Goal: Navigation & Orientation: Find specific page/section

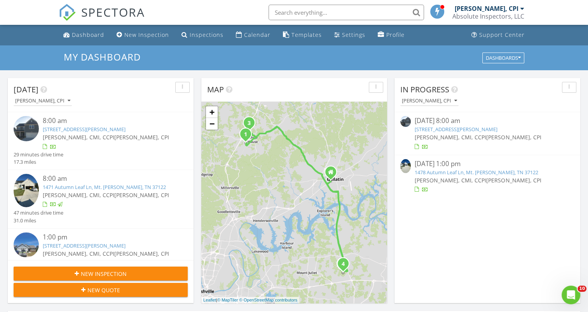
click at [31, 187] on img at bounding box center [26, 190] width 25 height 33
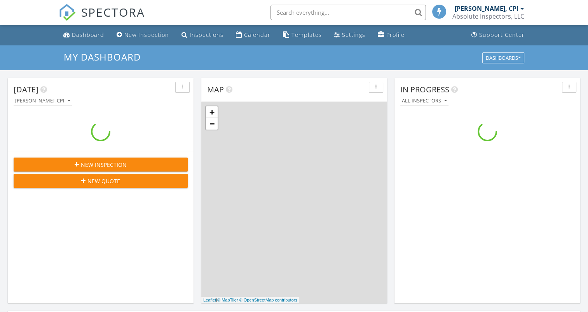
scroll to position [719, 600]
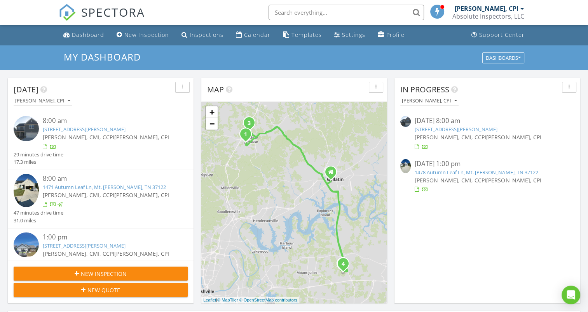
click at [27, 183] on img at bounding box center [26, 190] width 25 height 33
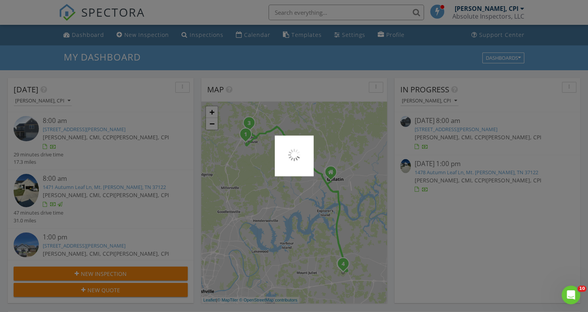
scroll to position [0, 0]
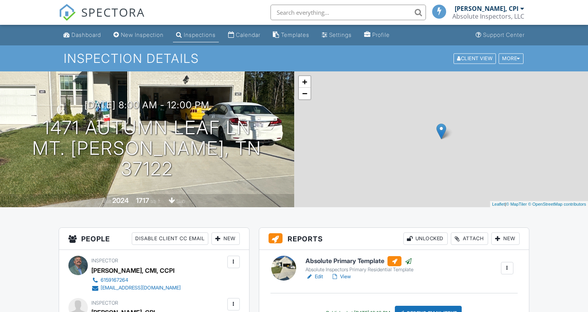
click at [348, 280] on link "View" at bounding box center [341, 277] width 20 height 8
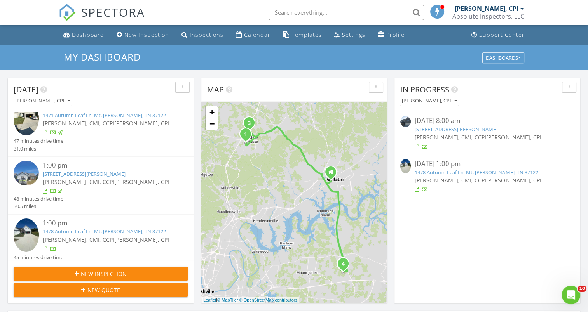
scroll to position [77, 0]
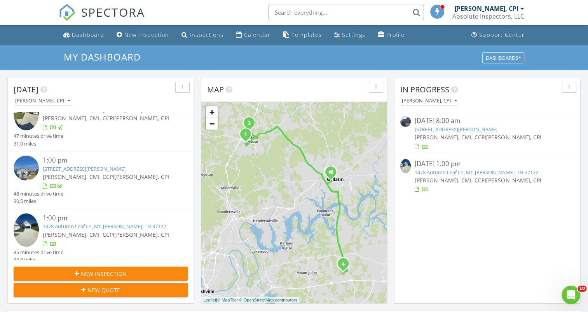
click at [36, 226] on img at bounding box center [26, 230] width 25 height 33
